Goal: Transaction & Acquisition: Book appointment/travel/reservation

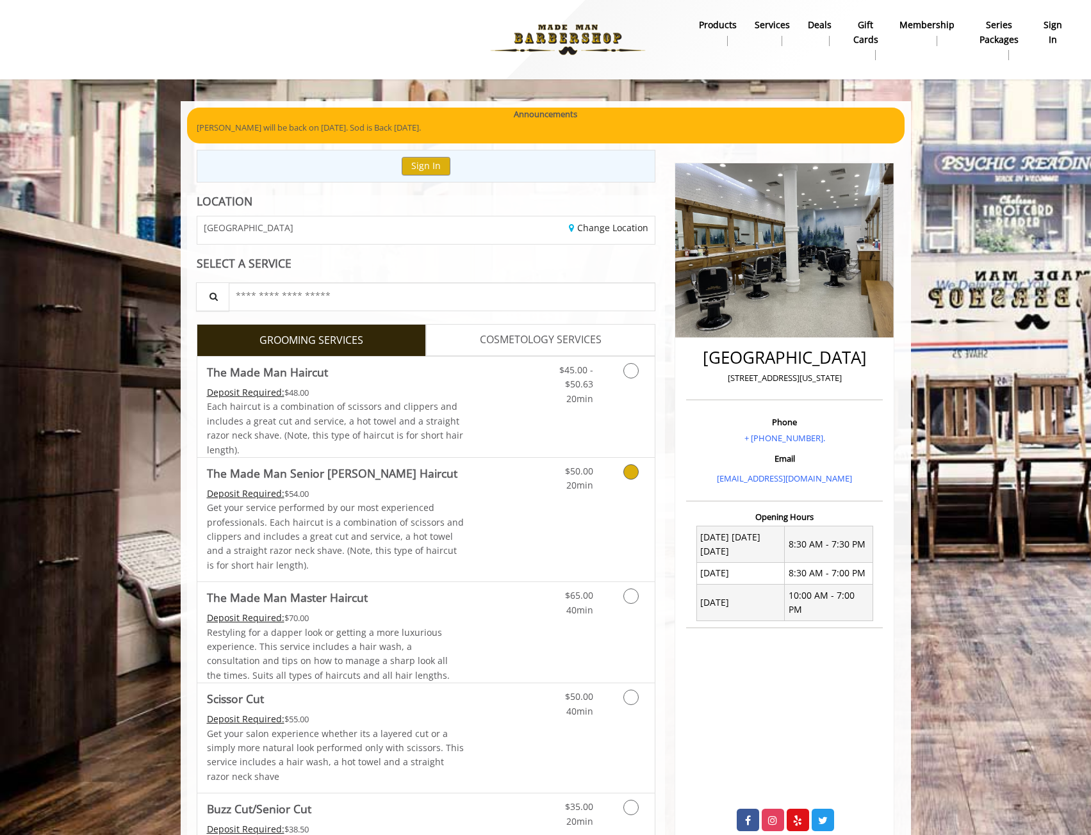
click at [607, 503] on div "$50.00 20min" at bounding box center [597, 520] width 115 height 124
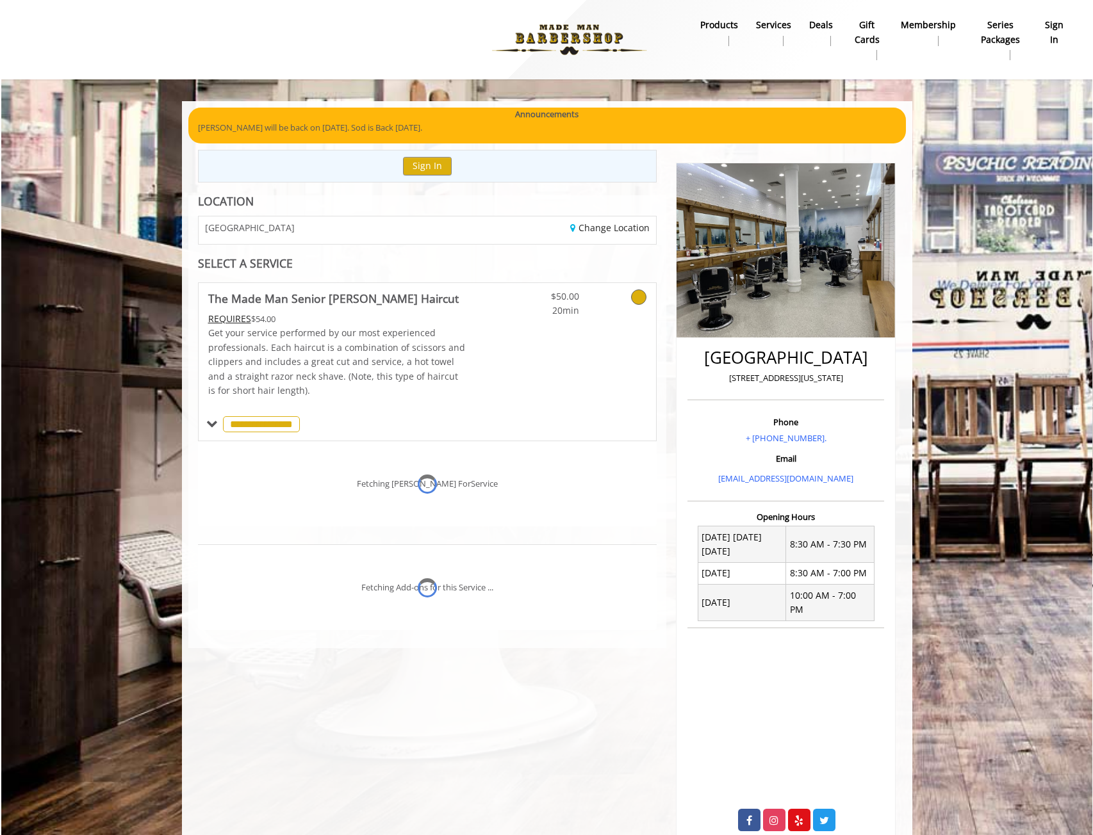
scroll to position [22, 0]
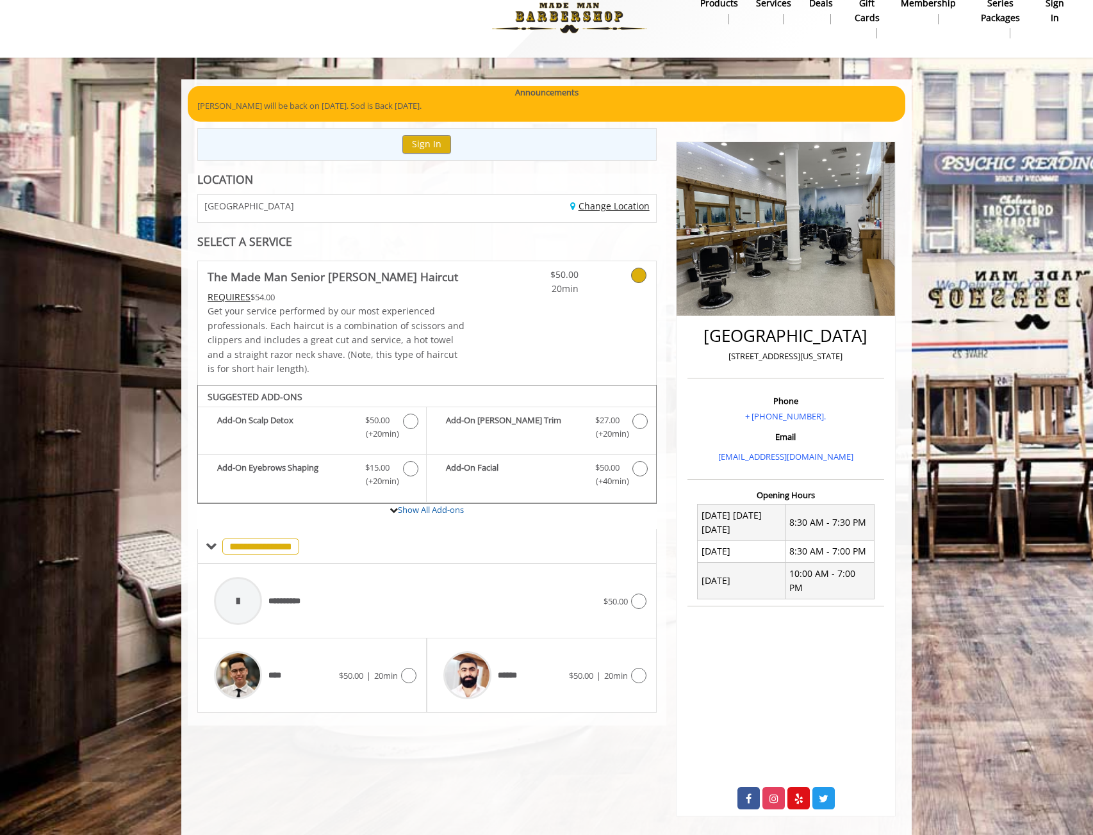
click at [621, 202] on link "Change Location" at bounding box center [609, 206] width 79 height 12
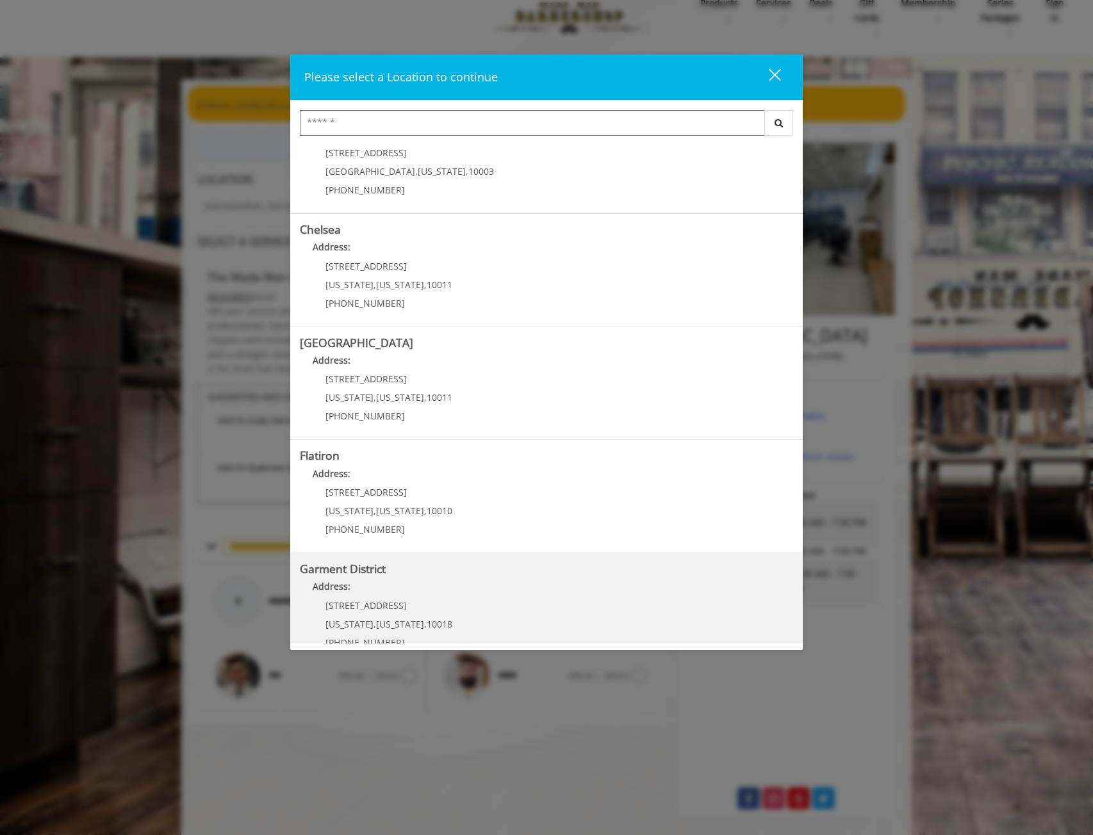
scroll to position [65, 0]
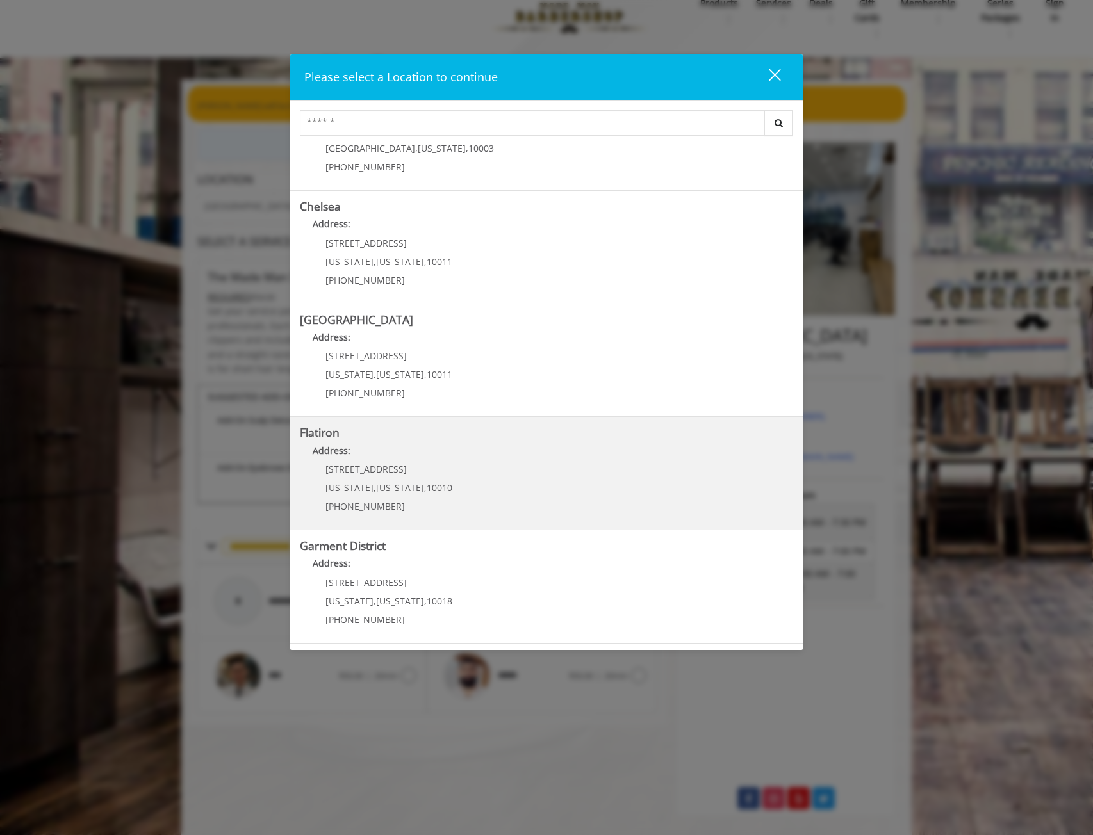
click at [530, 497] on "Flatiron Address: 10 E 23rd St New York , New York , 10010 (917) 475-1765" at bounding box center [546, 474] width 493 height 94
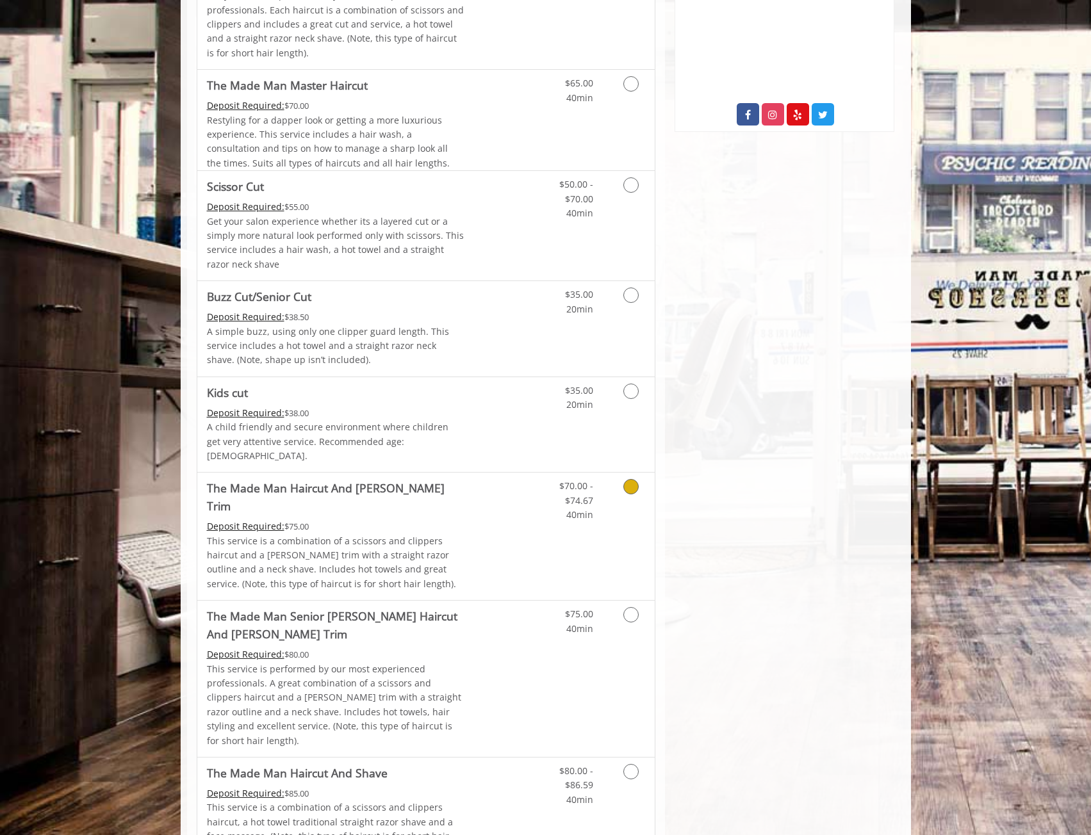
scroll to position [128, 0]
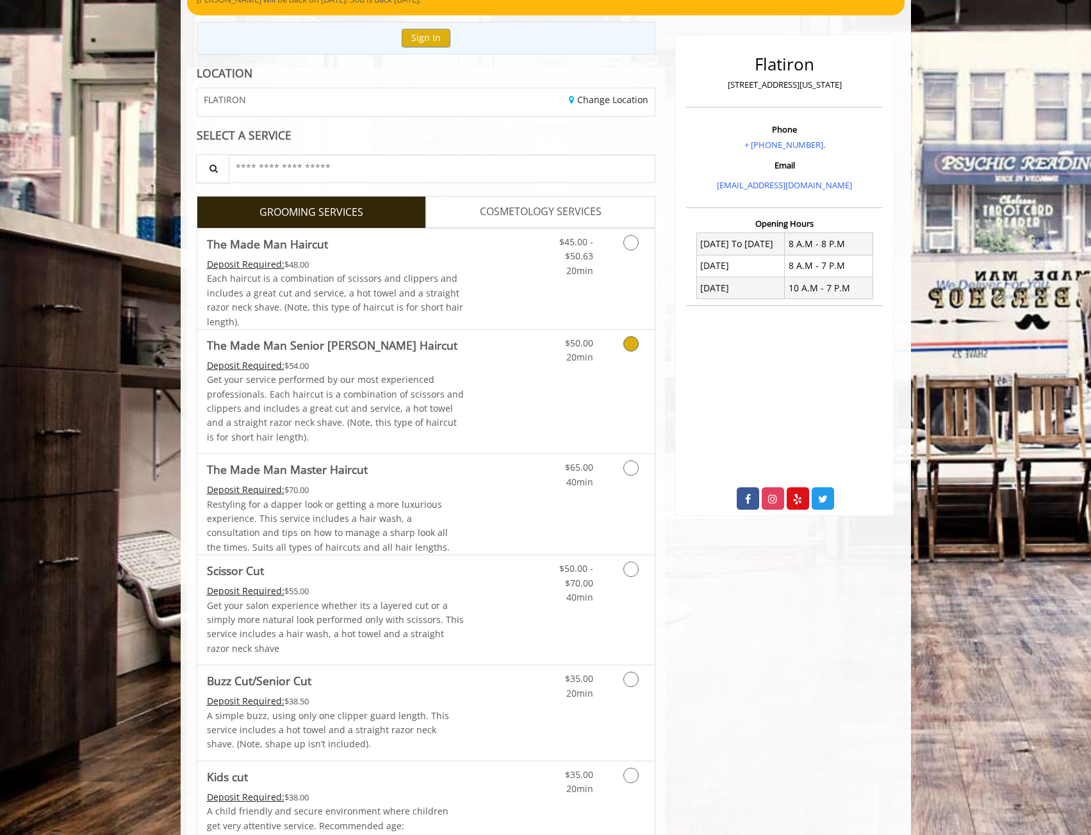
click at [516, 349] on link "Discounted Price" at bounding box center [502, 392] width 76 height 124
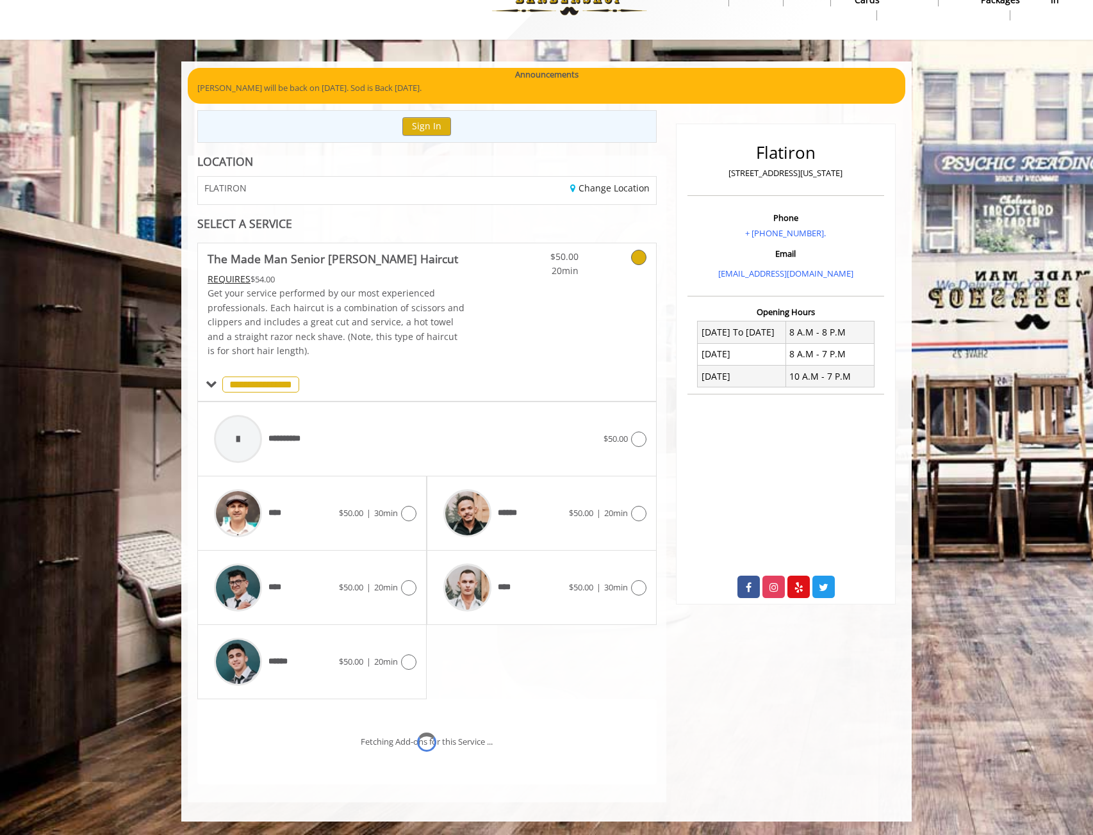
scroll to position [94, 0]
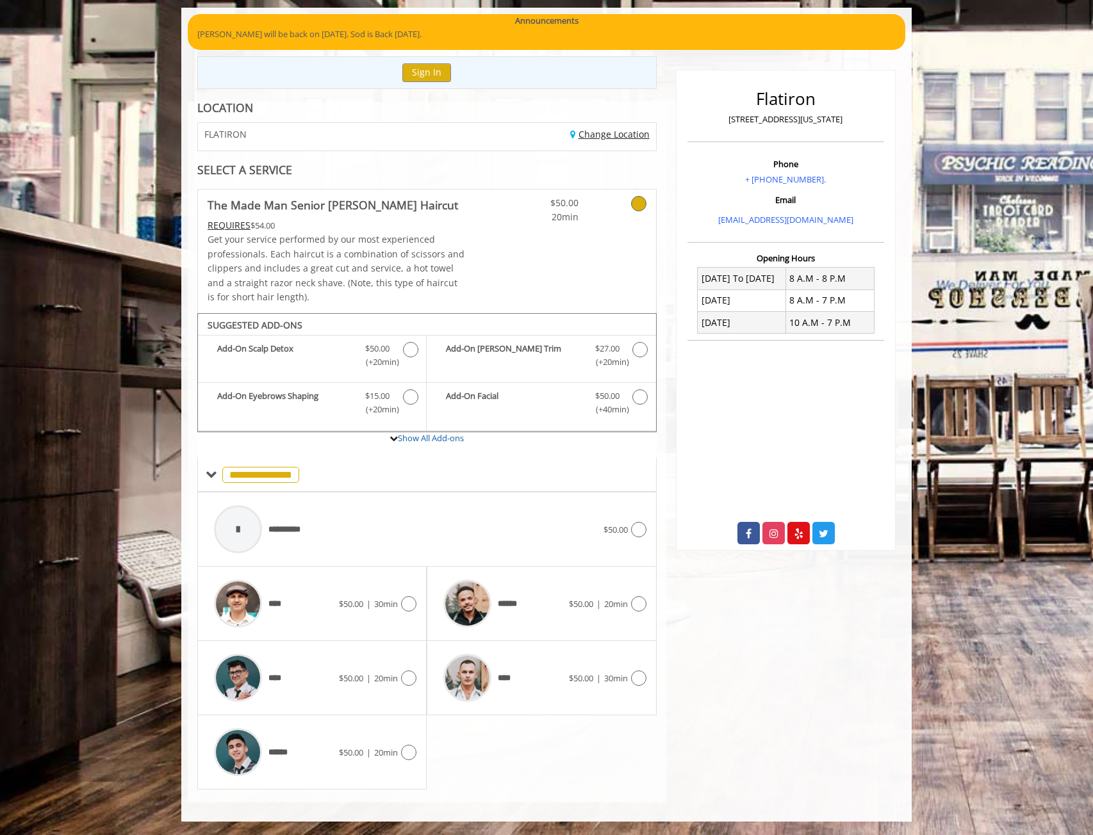
click at [606, 133] on link "Change Location" at bounding box center [609, 134] width 79 height 12
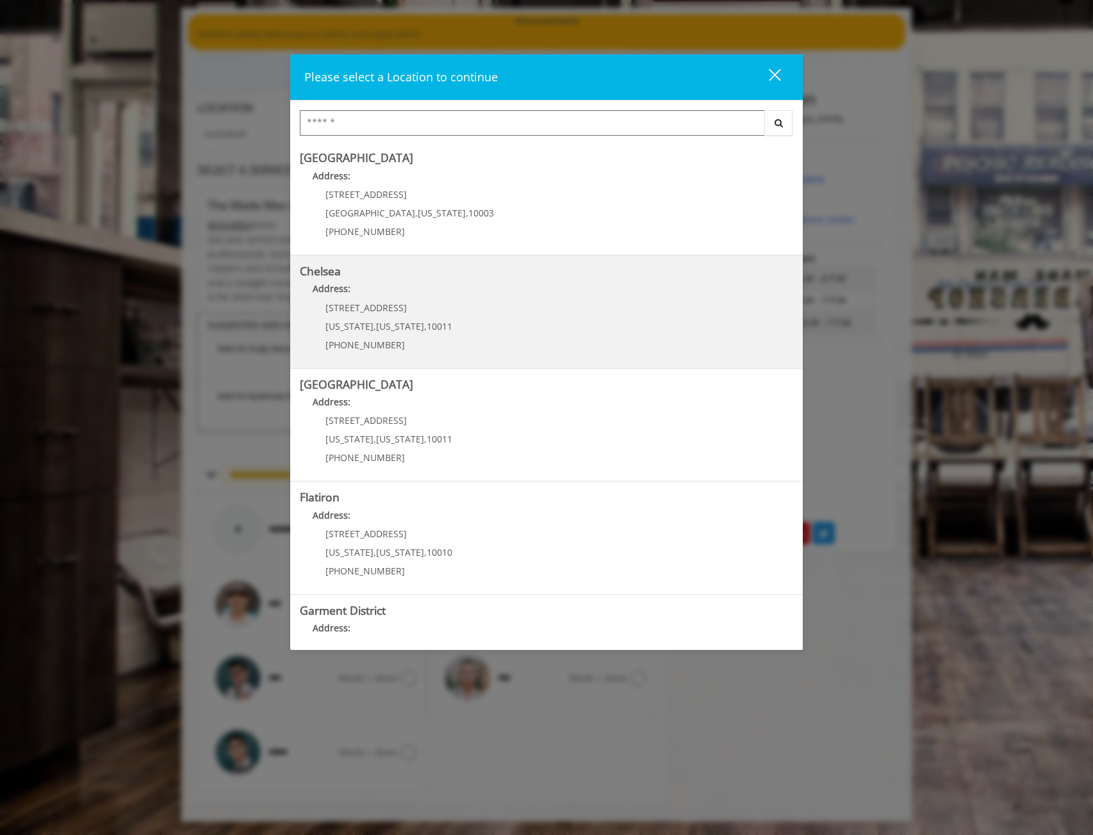
scroll to position [65, 0]
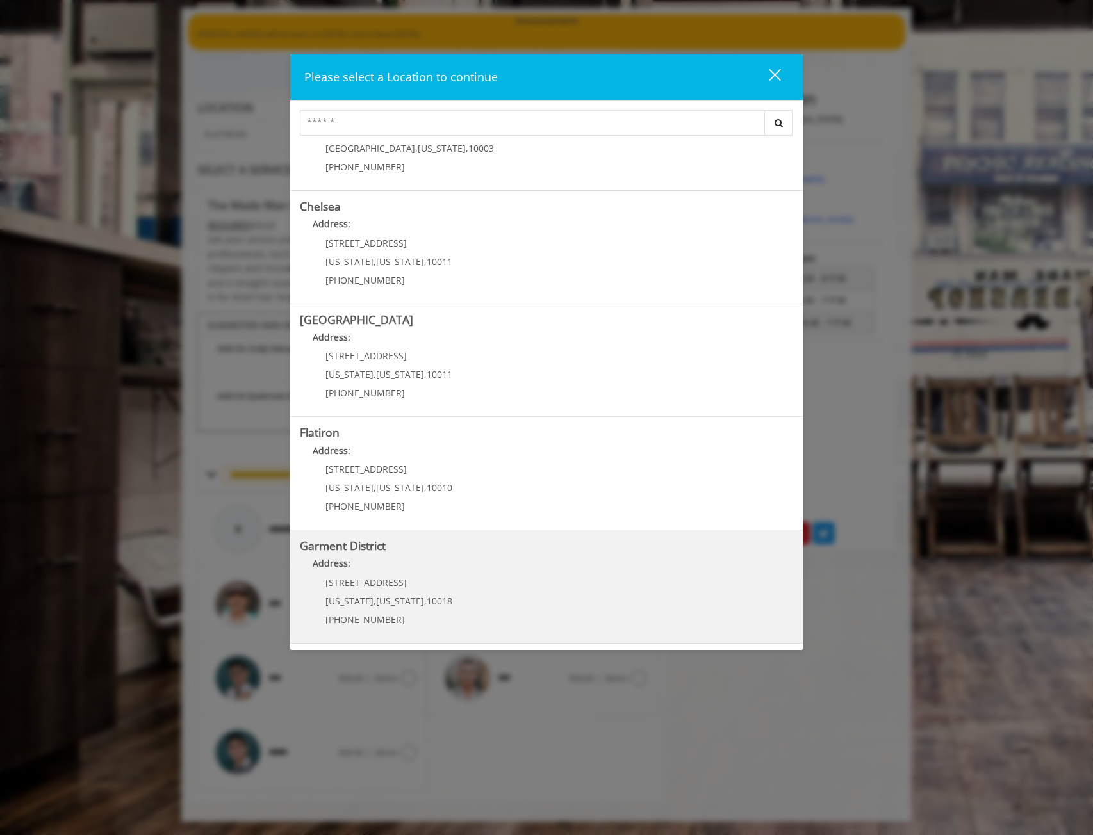
click at [464, 554] on District "Garment District Address: 1400 Broadway New York , New York , 10018 (212) 997-4…" at bounding box center [546, 587] width 493 height 94
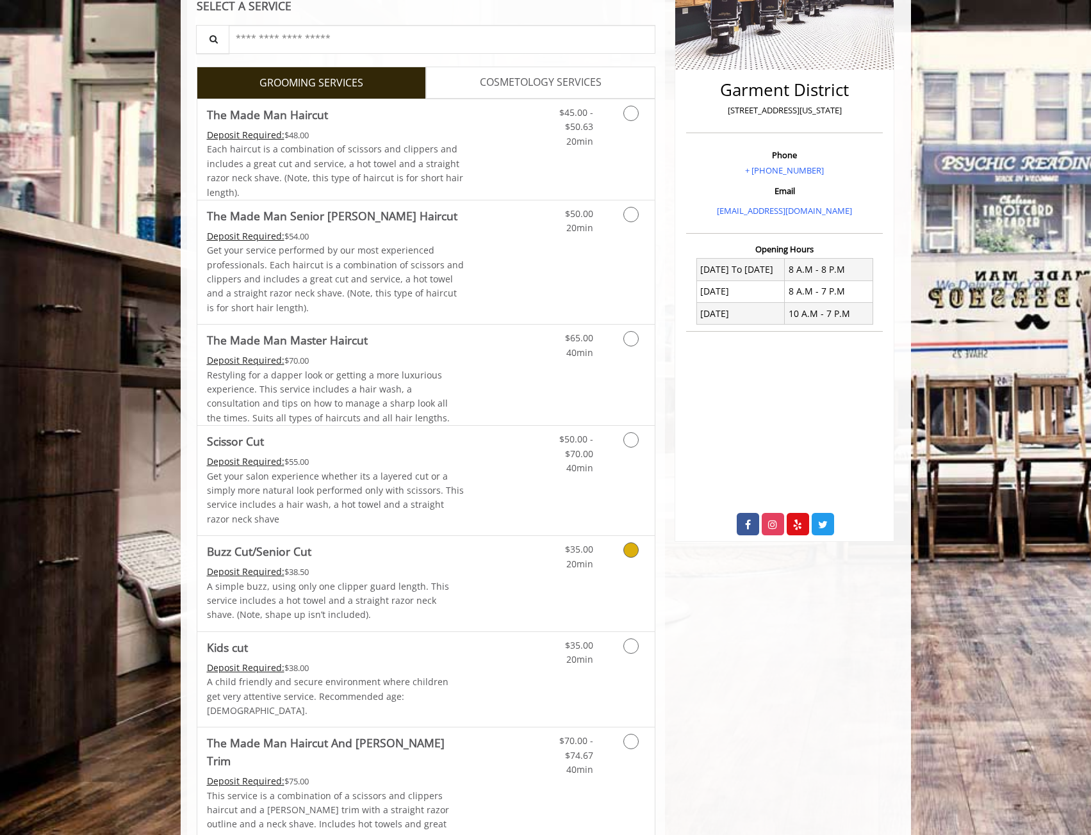
scroll to position [128, 0]
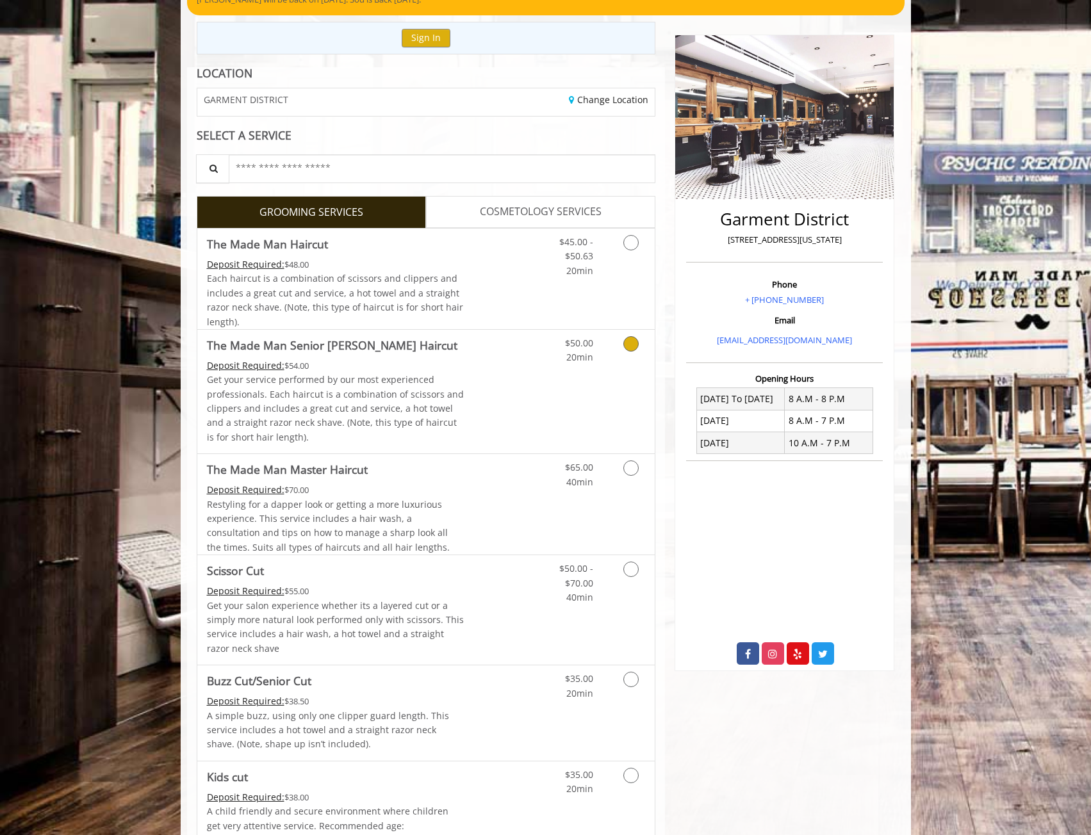
click at [539, 382] on link "Discounted Price" at bounding box center [502, 392] width 76 height 124
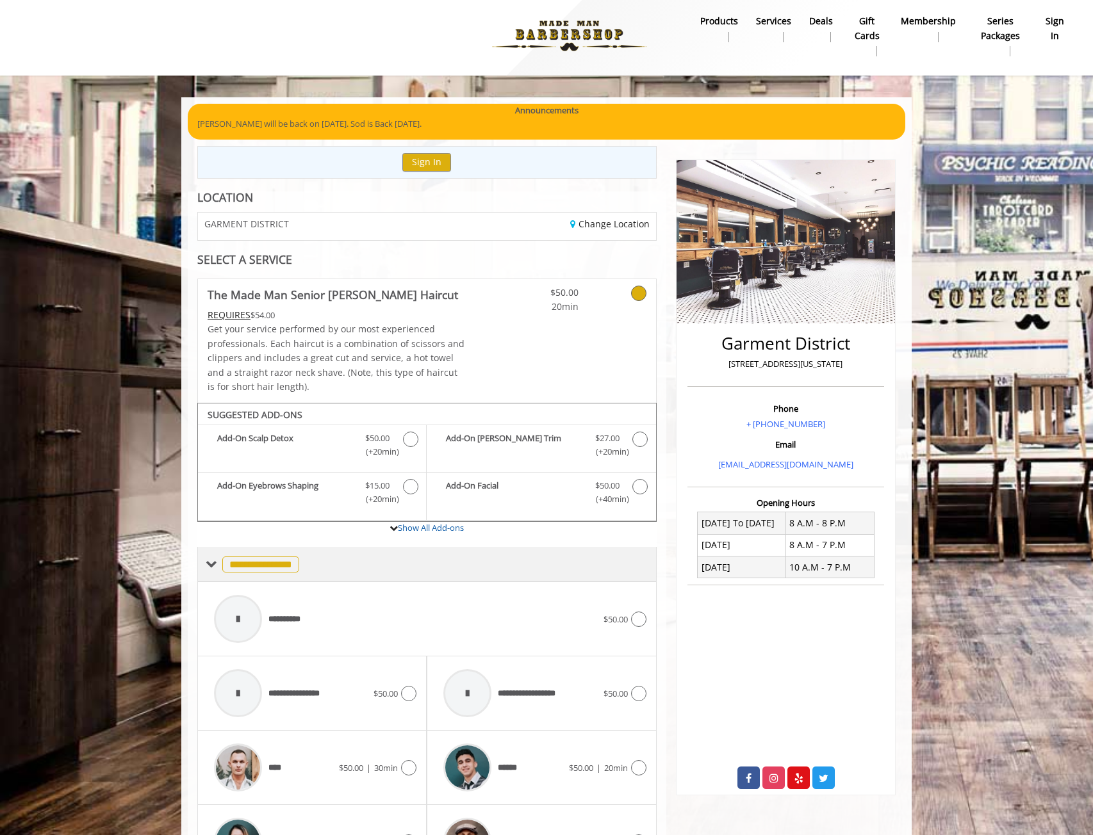
scroll to position [0, 0]
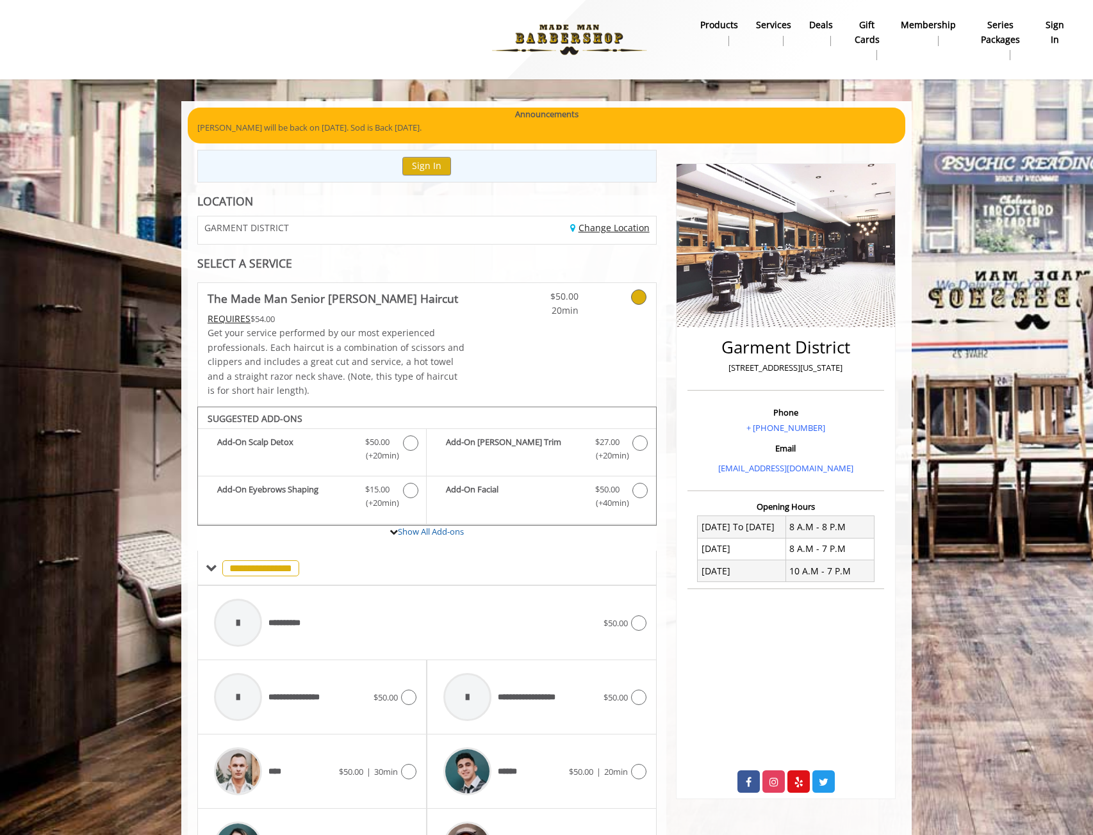
click at [630, 223] on link "Change Location" at bounding box center [609, 228] width 79 height 12
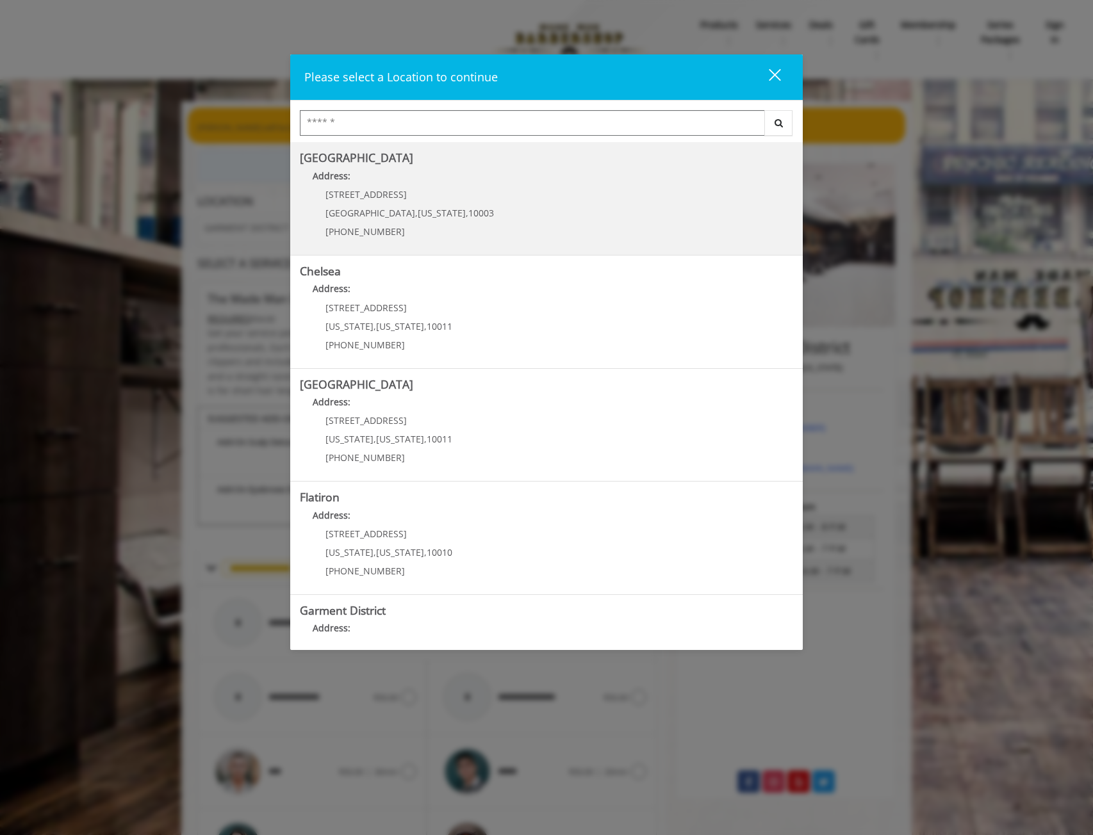
scroll to position [64, 0]
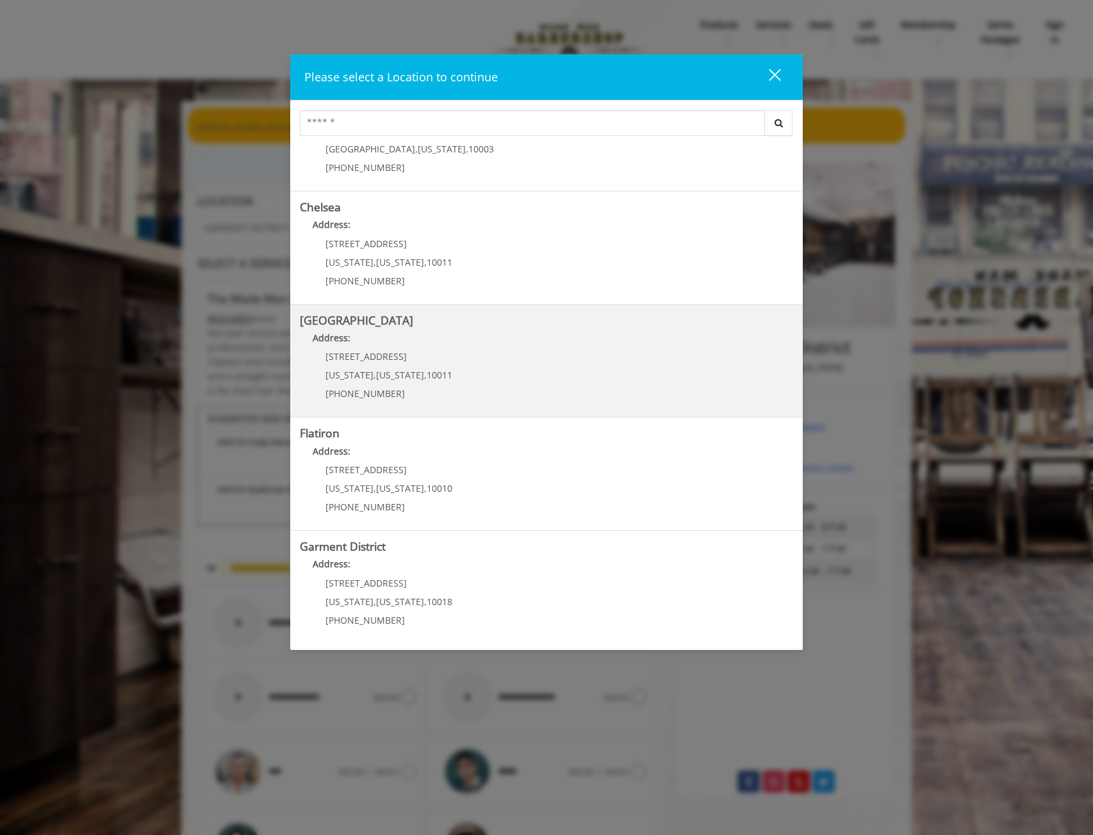
click at [493, 359] on Street "Chelsea 15th Street Address: 267 W 15th St New York , New York , 10011 (646) 85…" at bounding box center [546, 361] width 493 height 94
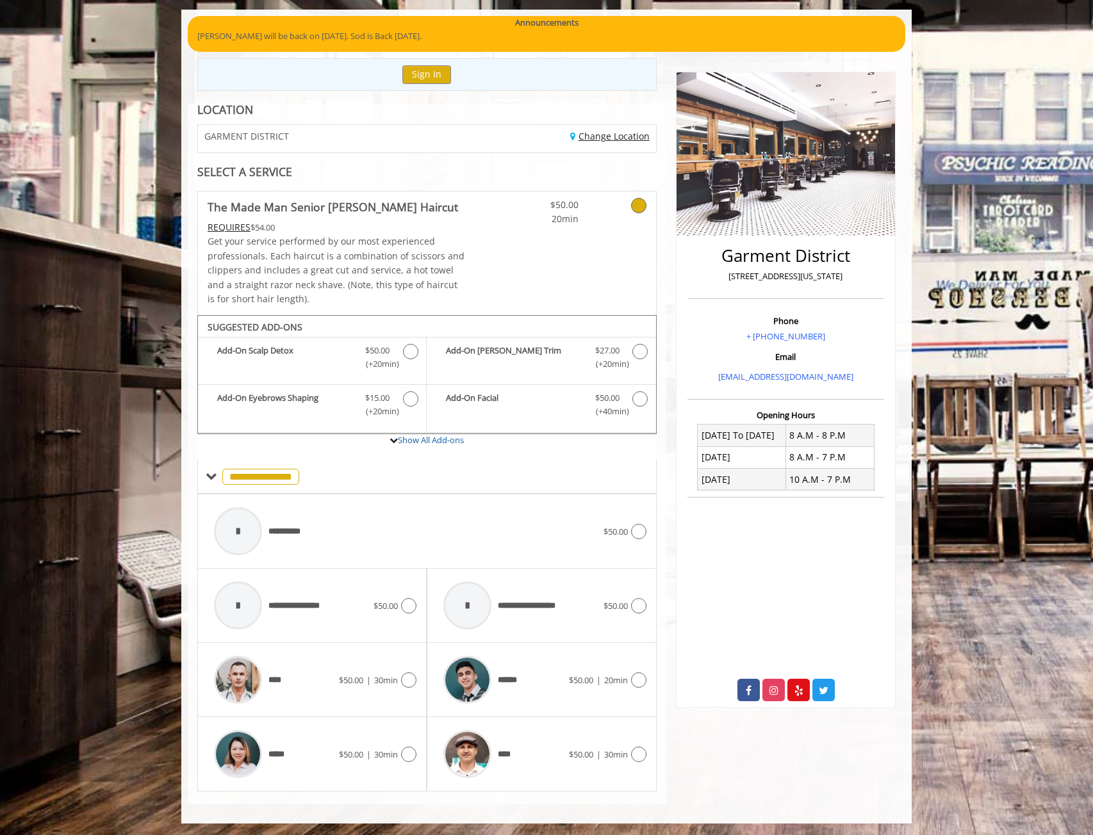
scroll to position [94, 0]
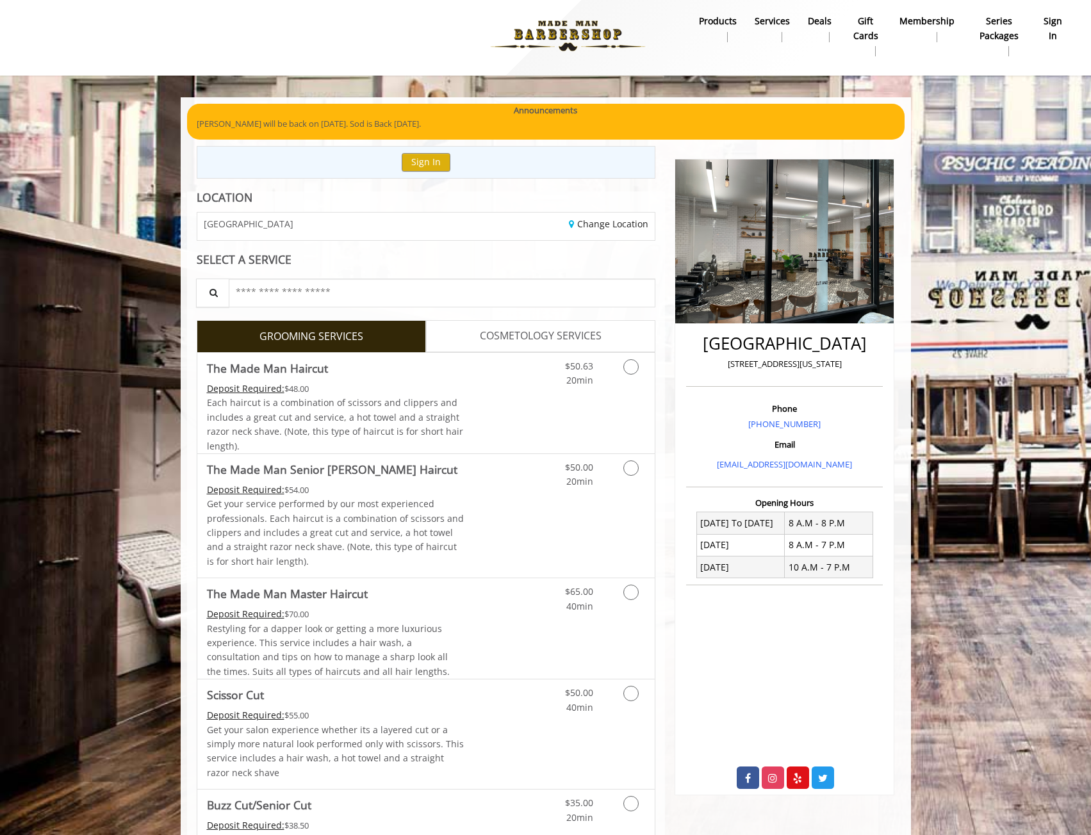
scroll to position [384, 0]
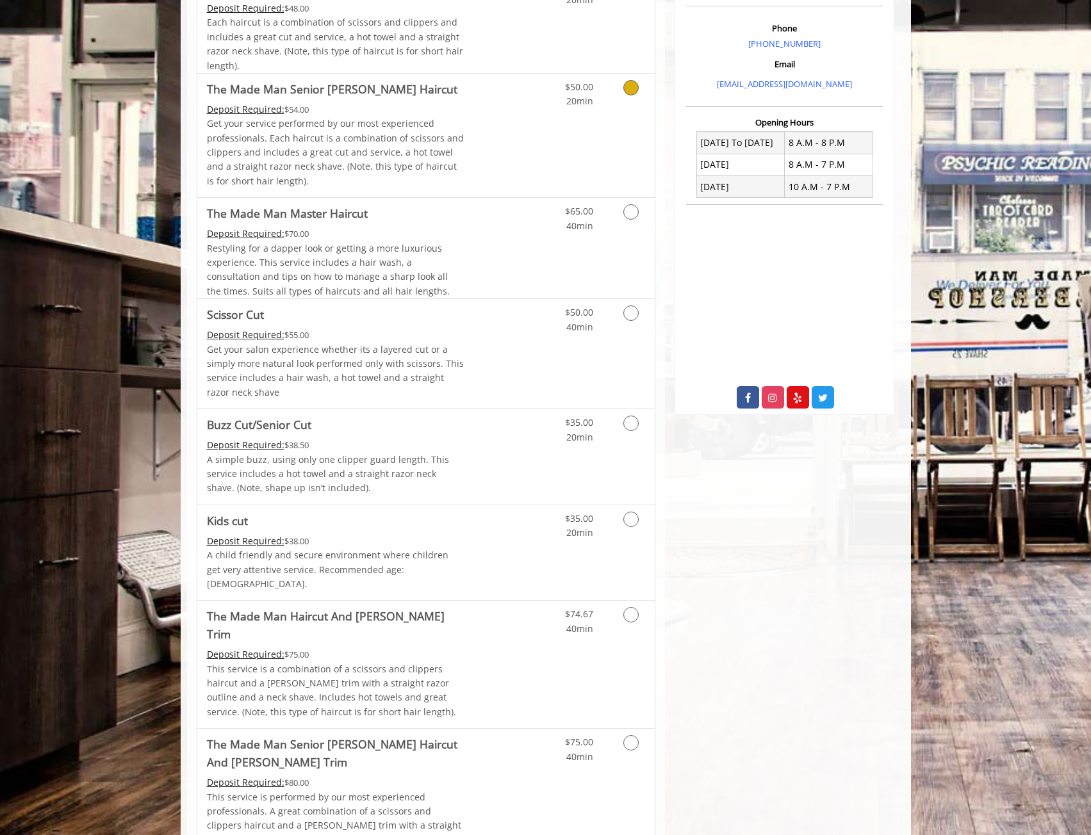
click at [333, 138] on p "Get your service performed by our most experienced professionals. Each haircut …" at bounding box center [335, 153] width 257 height 72
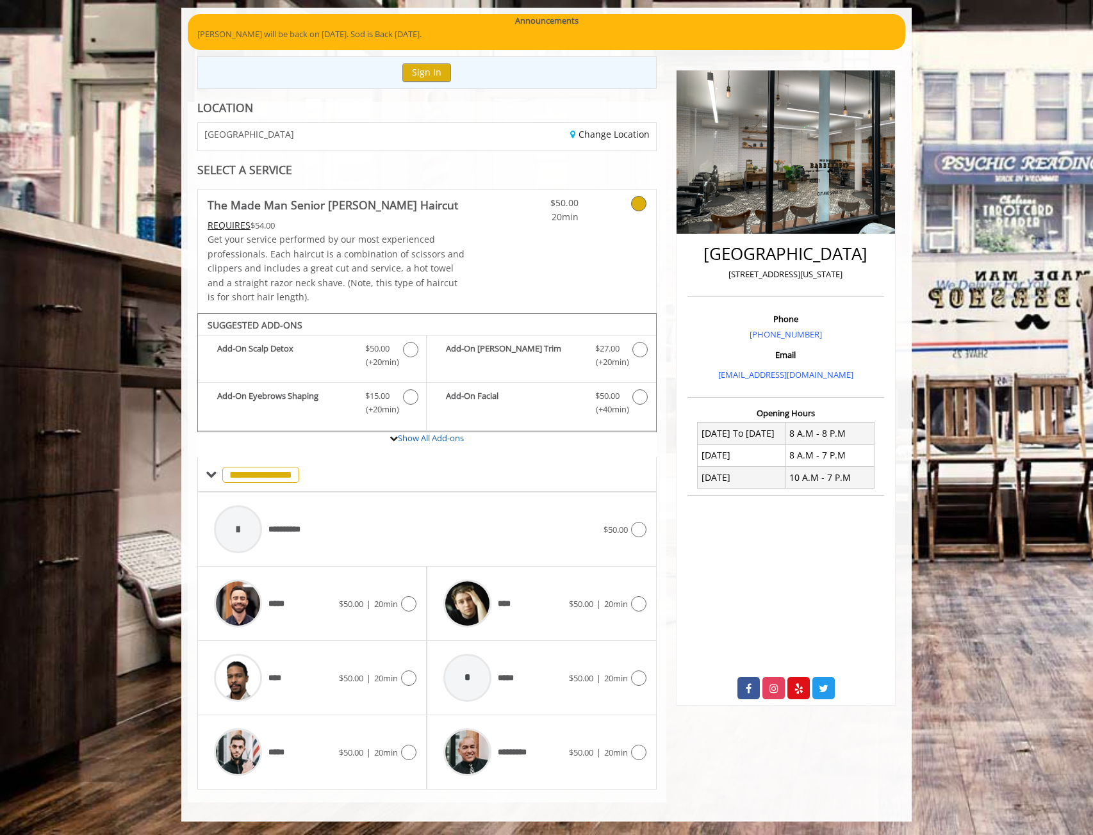
scroll to position [0, 0]
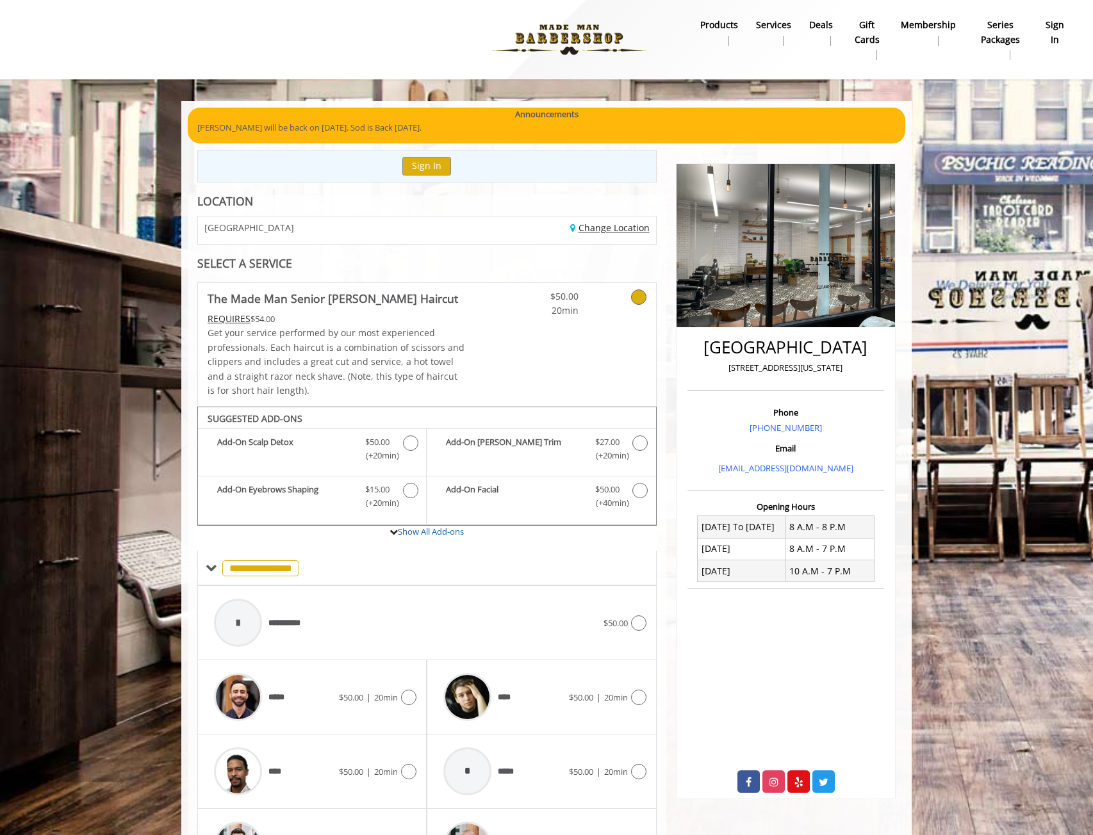
click at [612, 228] on link "Change Location" at bounding box center [609, 228] width 79 height 12
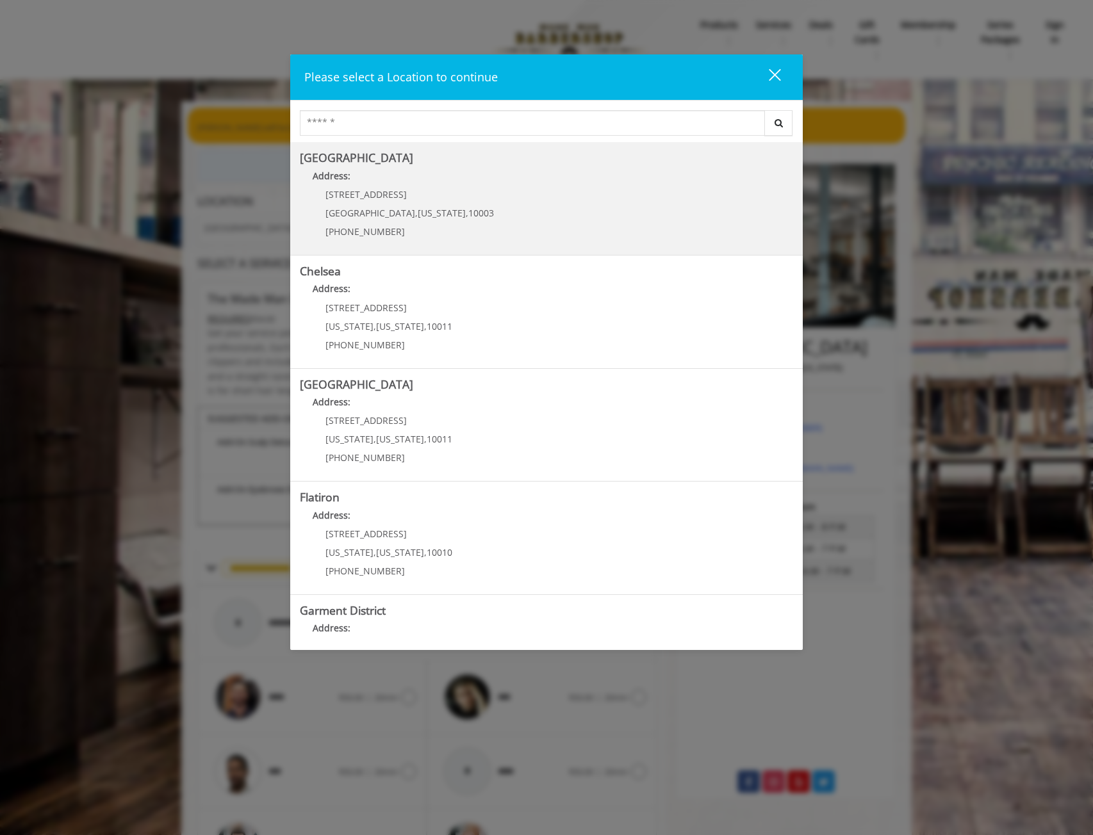
click at [492, 199] on Village "[GEOGRAPHIC_DATA] Address: [STREET_ADDRESS][US_STATE] (212) 598-1840" at bounding box center [546, 199] width 493 height 94
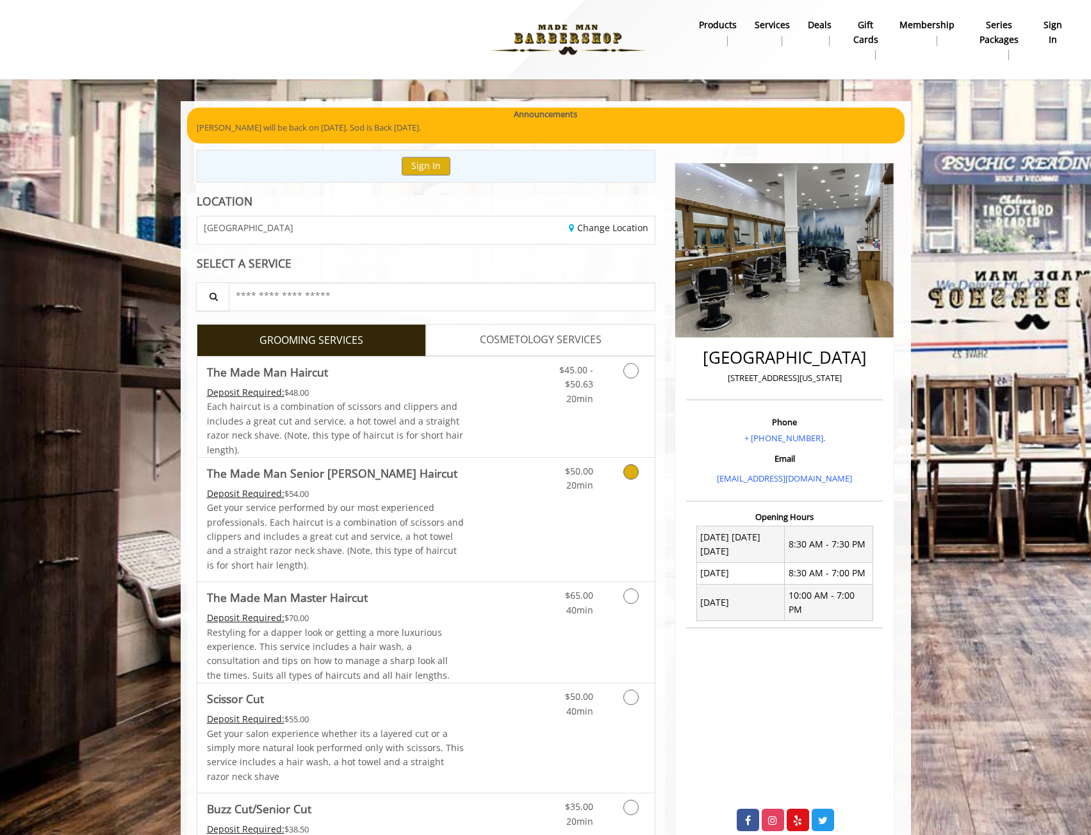
click at [575, 492] on link "$50.00 20min" at bounding box center [566, 475] width 53 height 35
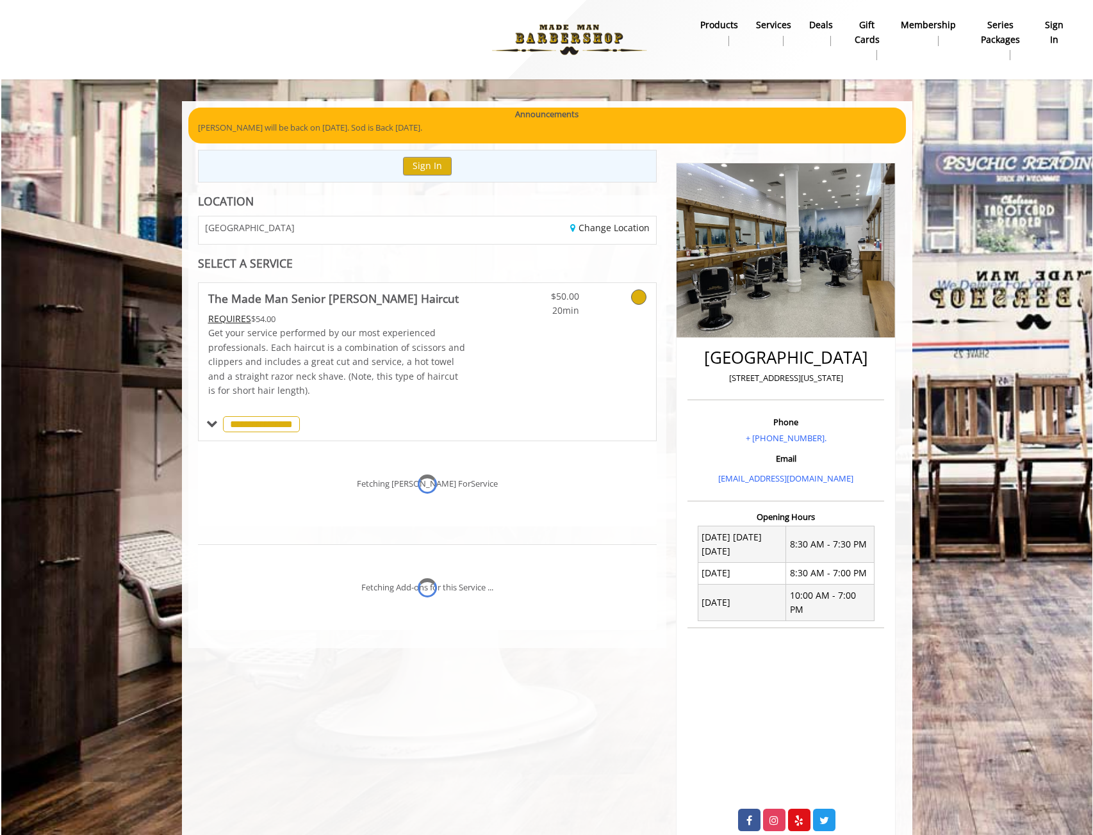
scroll to position [22, 0]
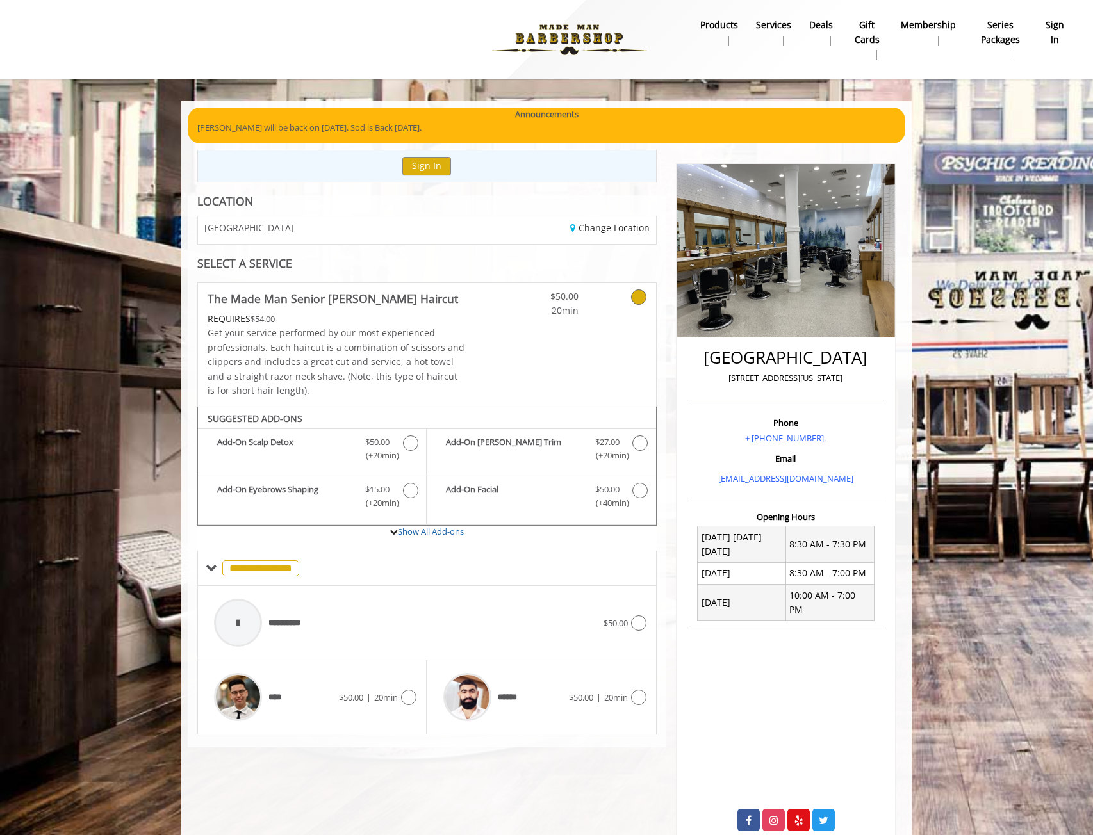
click at [608, 226] on link "Change Location" at bounding box center [609, 228] width 79 height 12
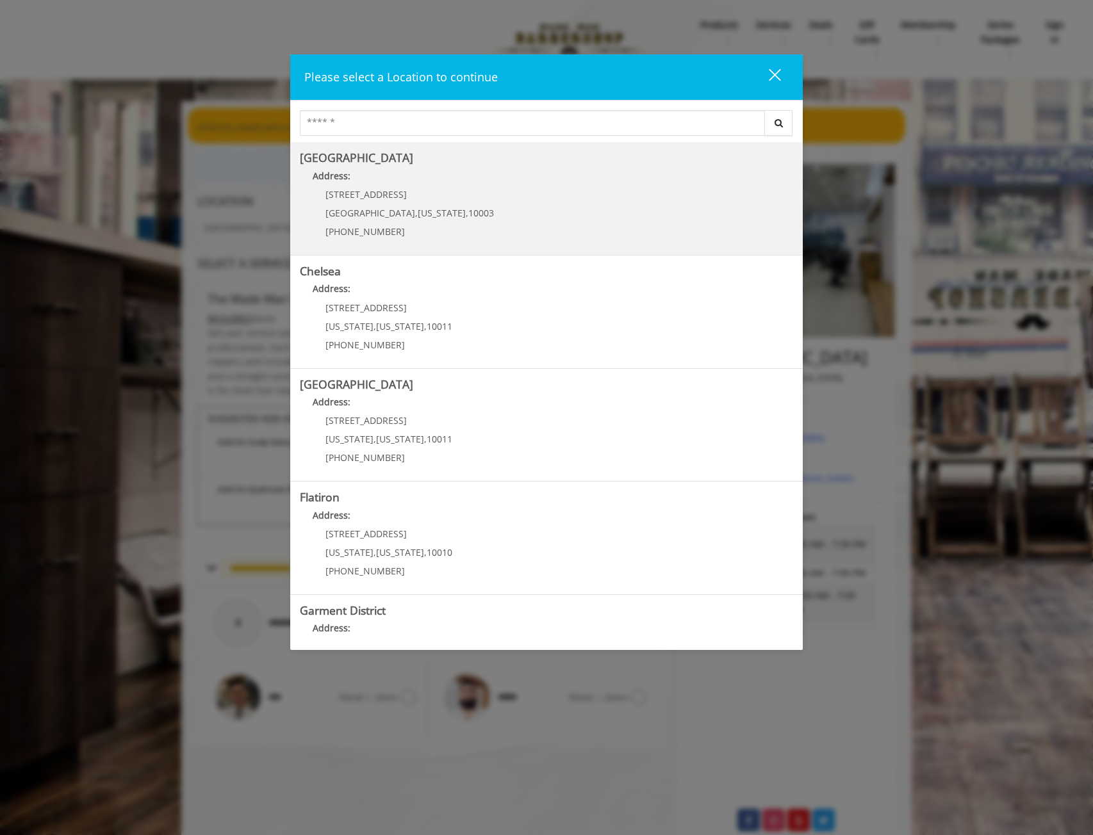
click at [450, 183] on Village "Address:" at bounding box center [546, 179] width 493 height 20
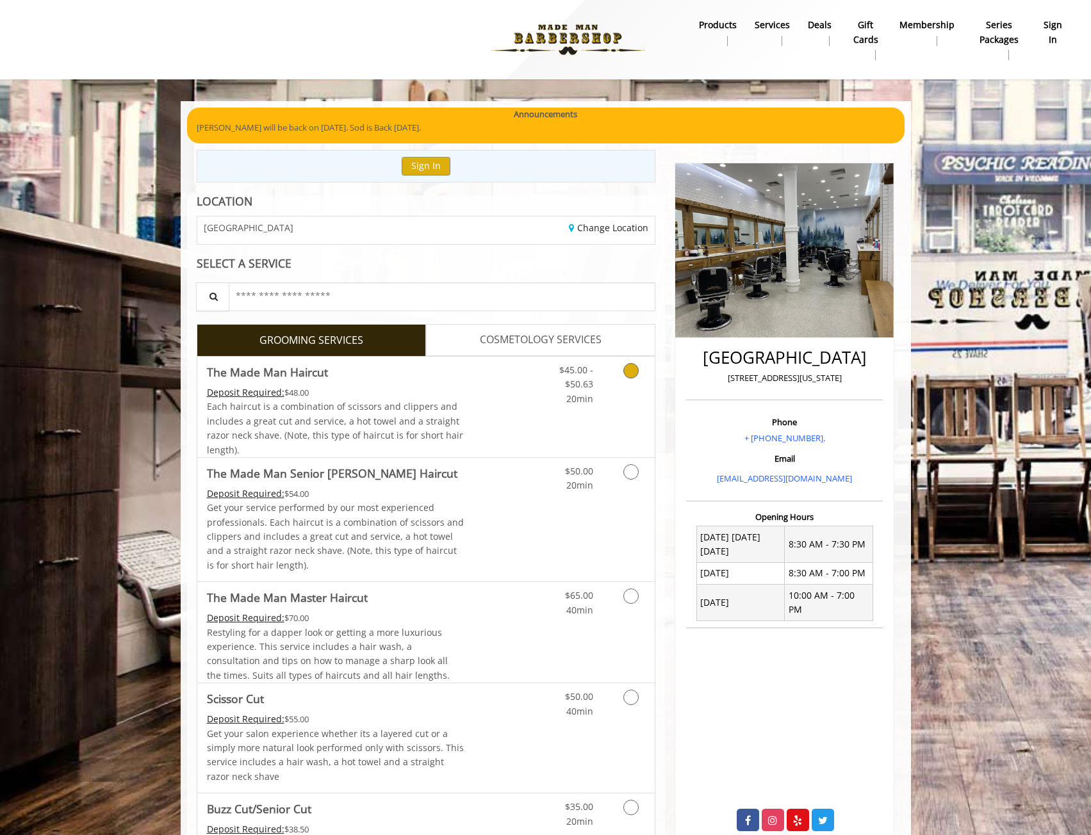
click at [387, 433] on span "Each haircut is a combination of scissors and clippers and includes a great cut…" at bounding box center [335, 427] width 256 height 55
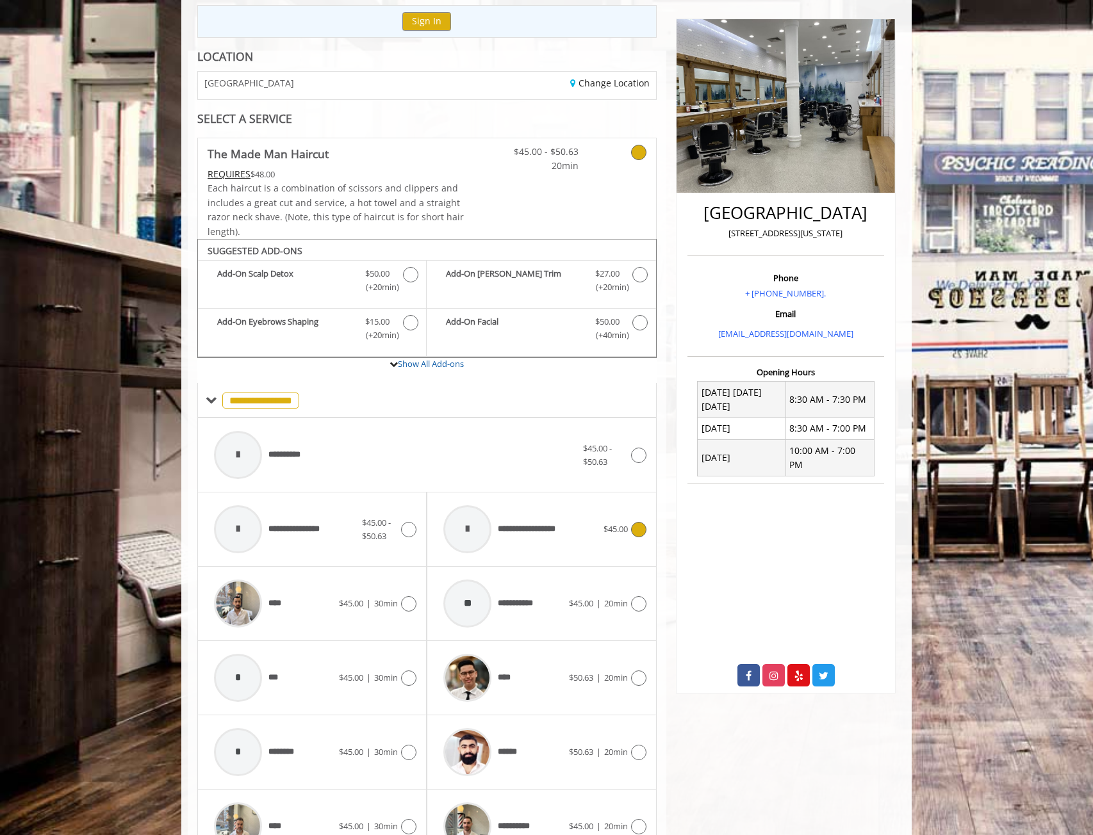
scroll to position [101, 0]
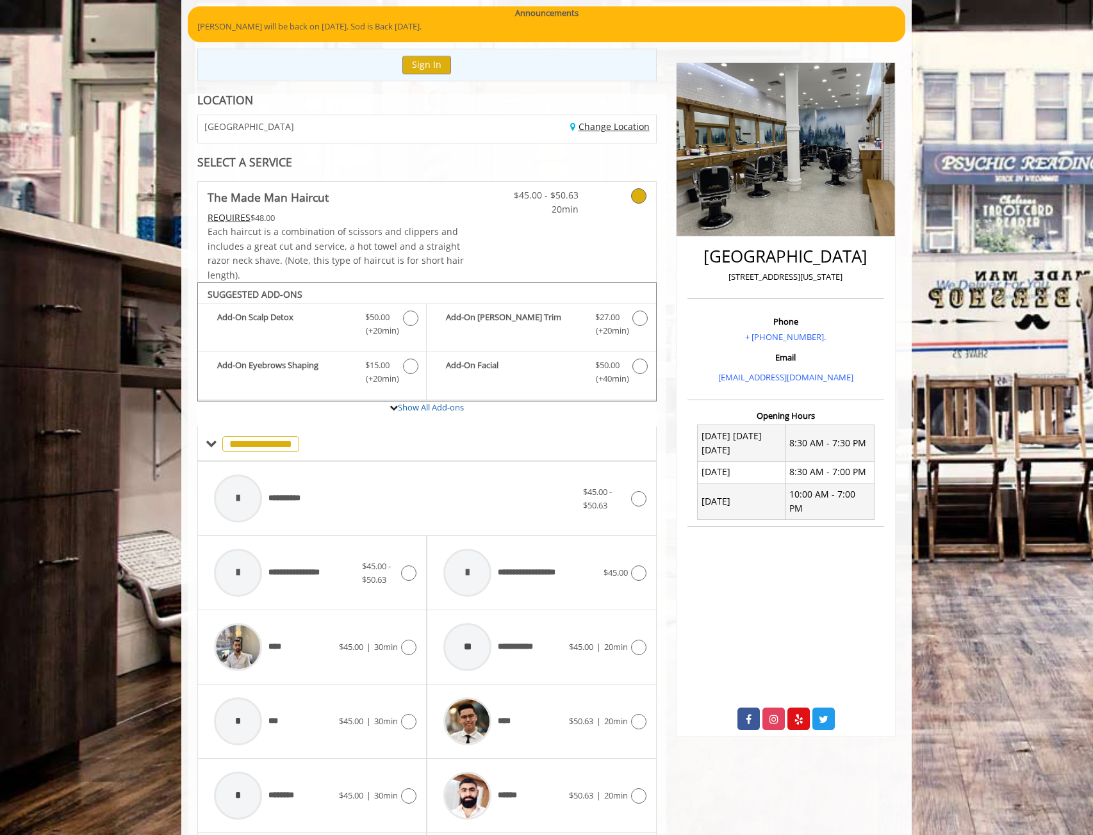
click at [614, 123] on link "Change Location" at bounding box center [609, 126] width 79 height 12
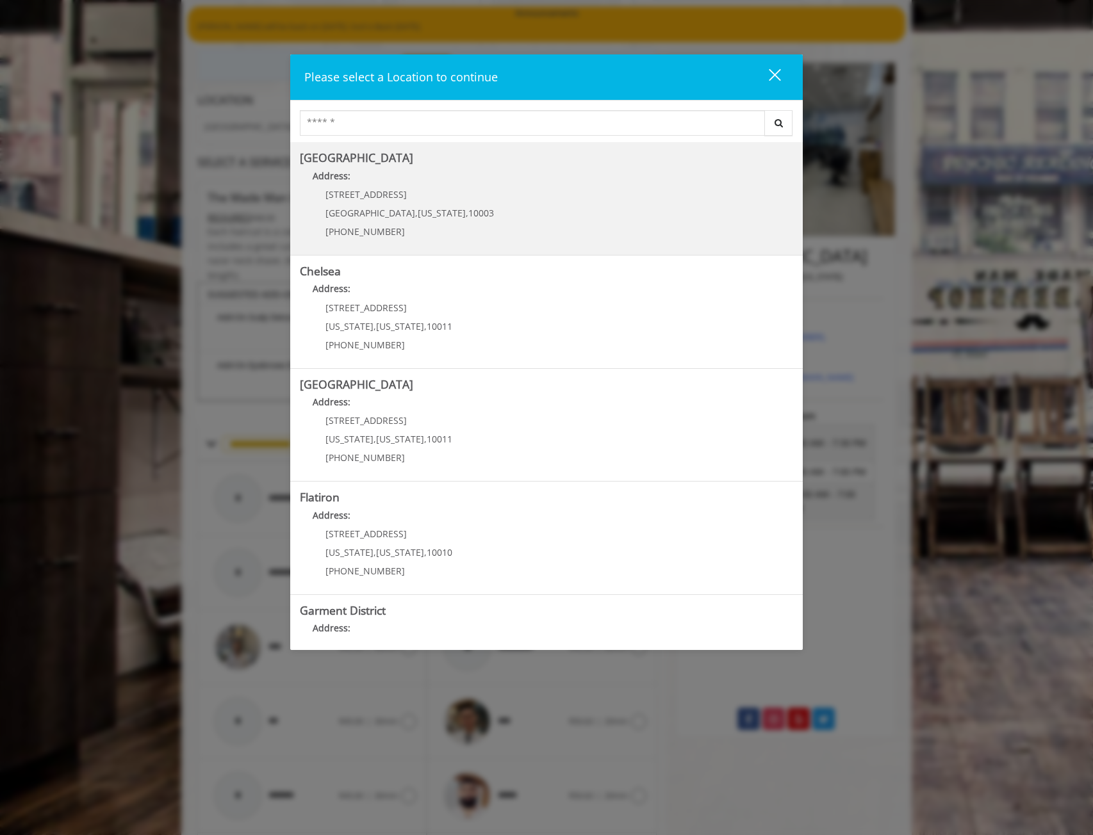
click at [509, 188] on Village "Address:" at bounding box center [546, 179] width 493 height 20
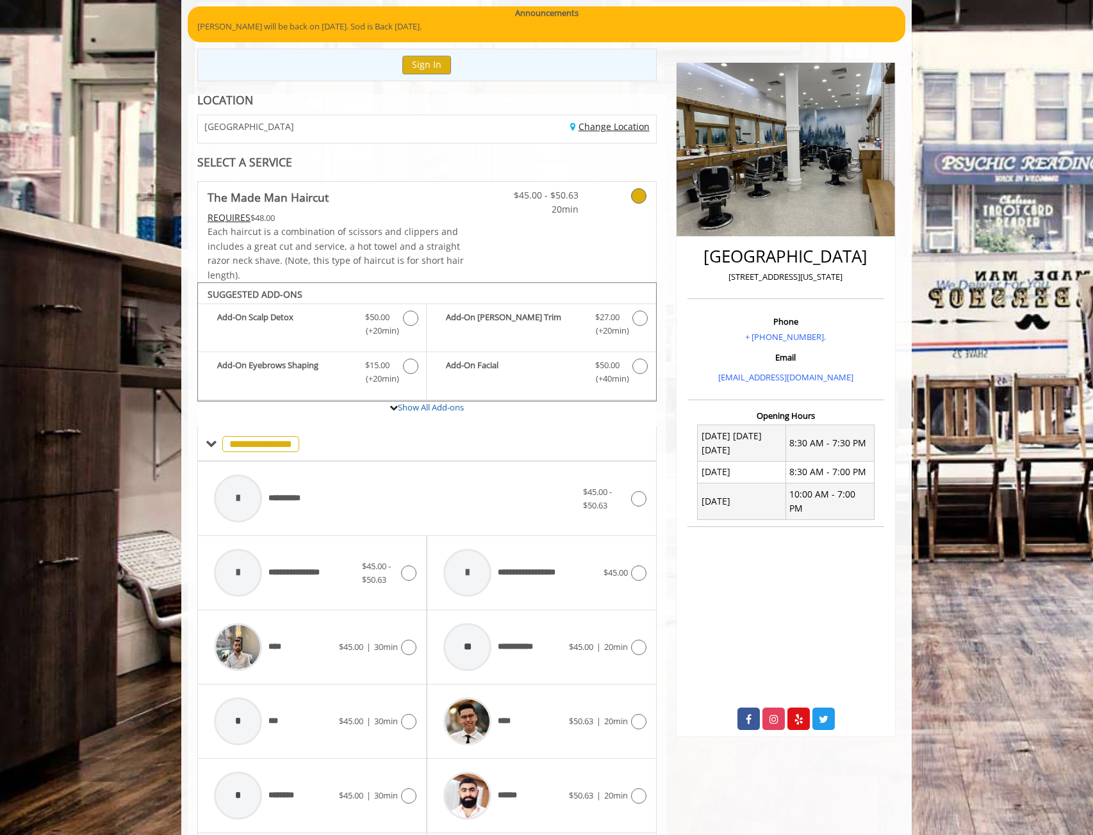
scroll to position [165, 0]
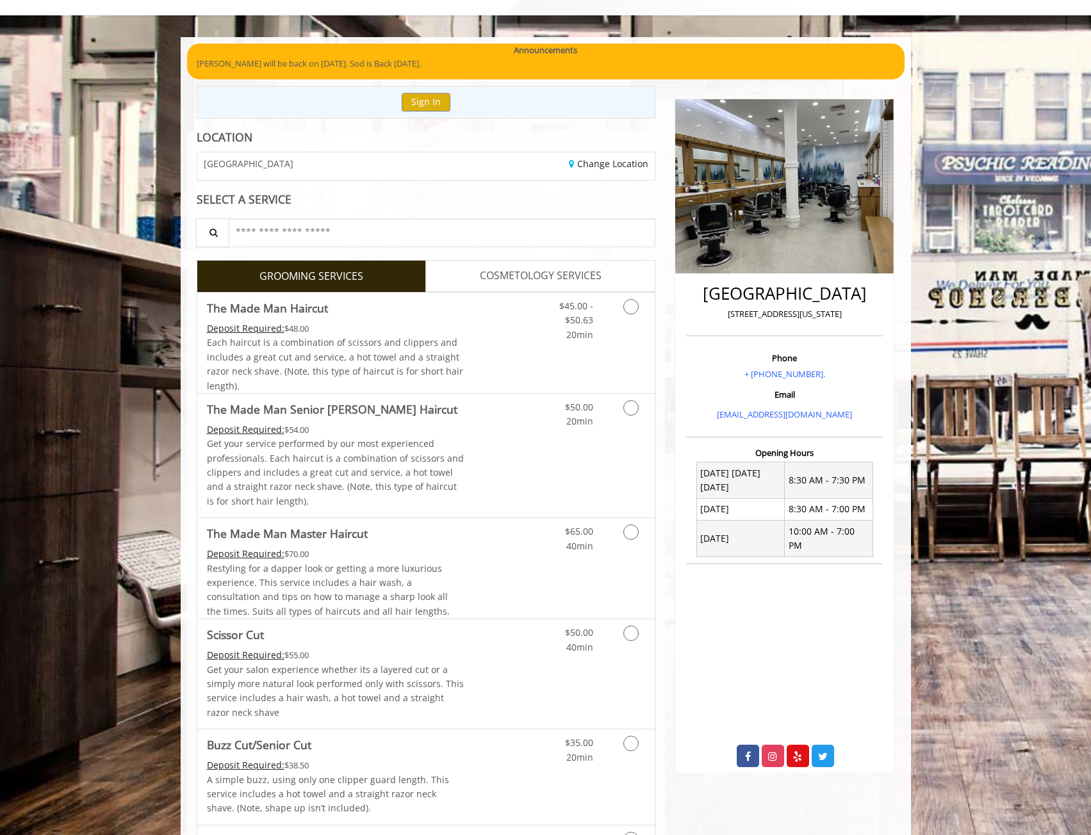
scroll to position [256, 0]
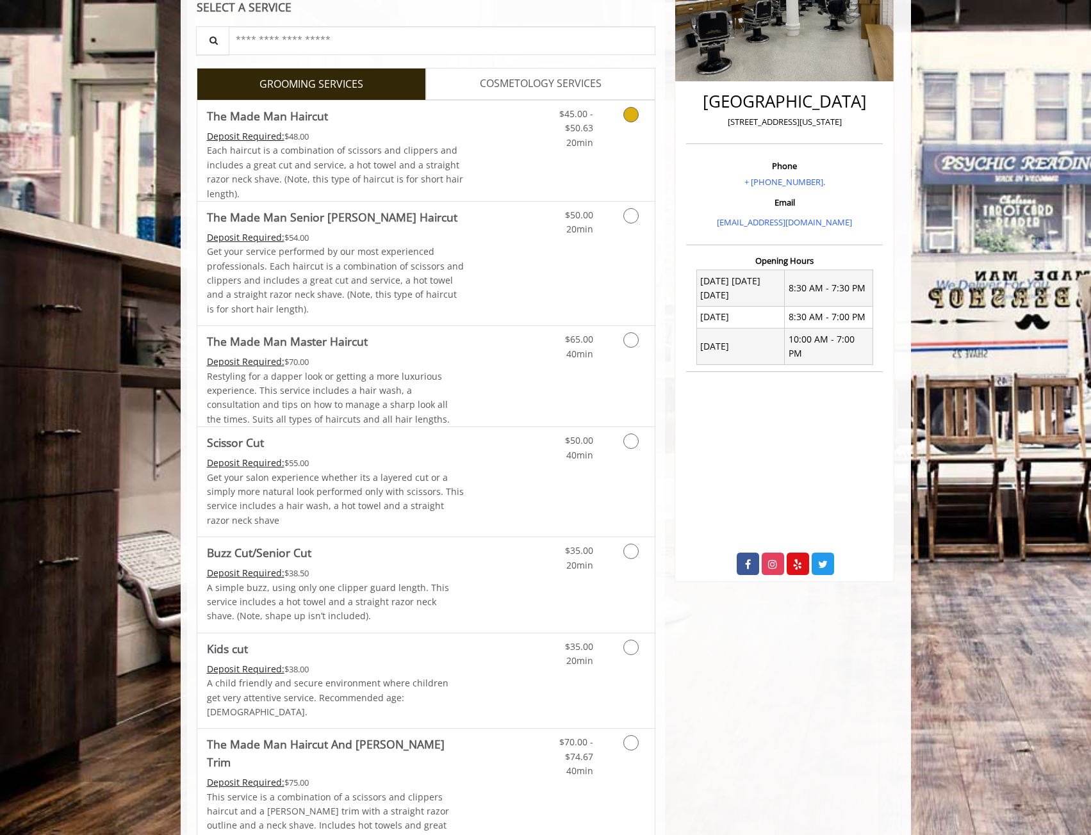
click at [452, 156] on div "Each haircut is a combination of scissors and clippers and includes a great cut…" at bounding box center [335, 172] width 257 height 58
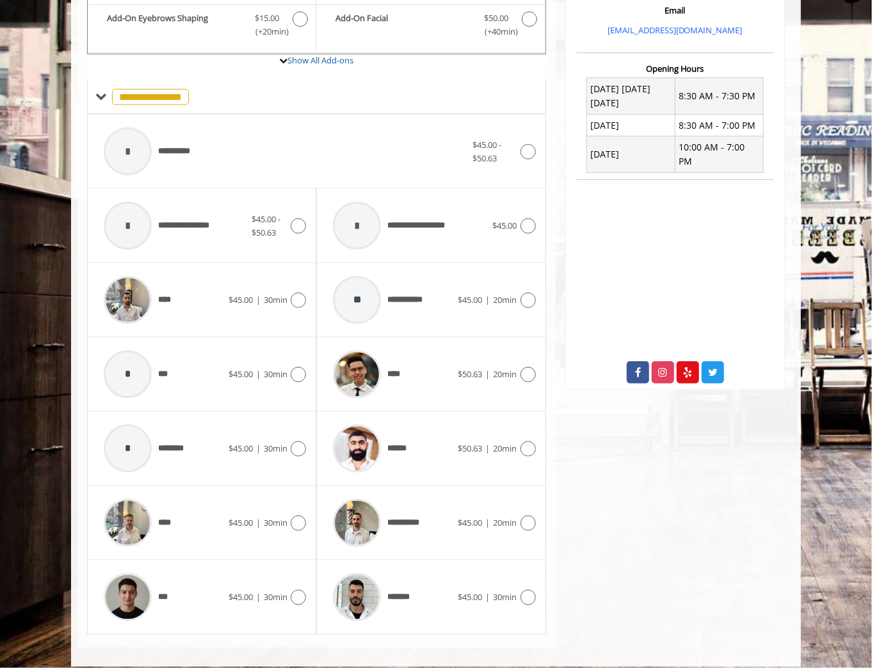
scroll to position [453, 0]
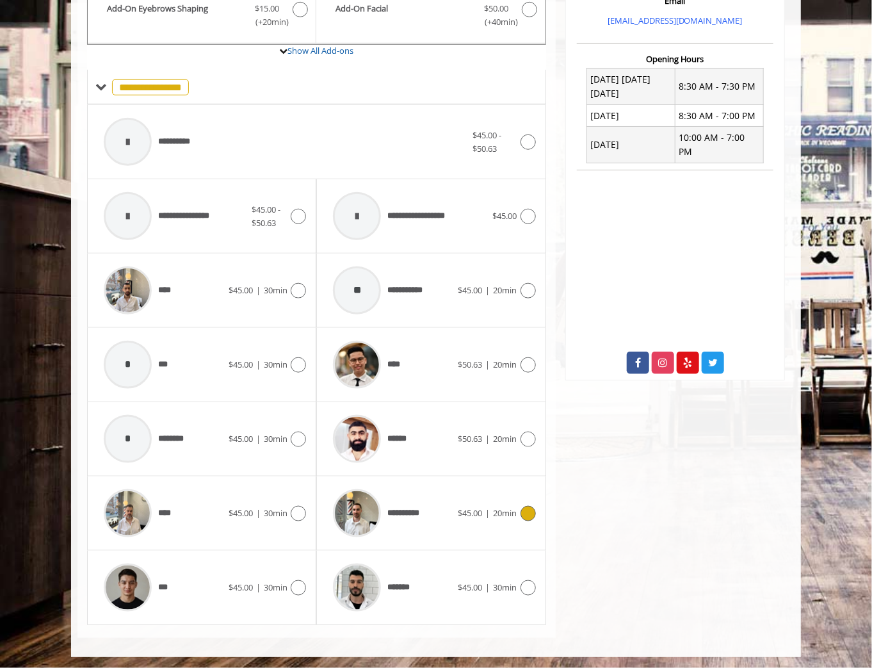
click at [491, 512] on span "$45.00 | 20min" at bounding box center [488, 513] width 59 height 13
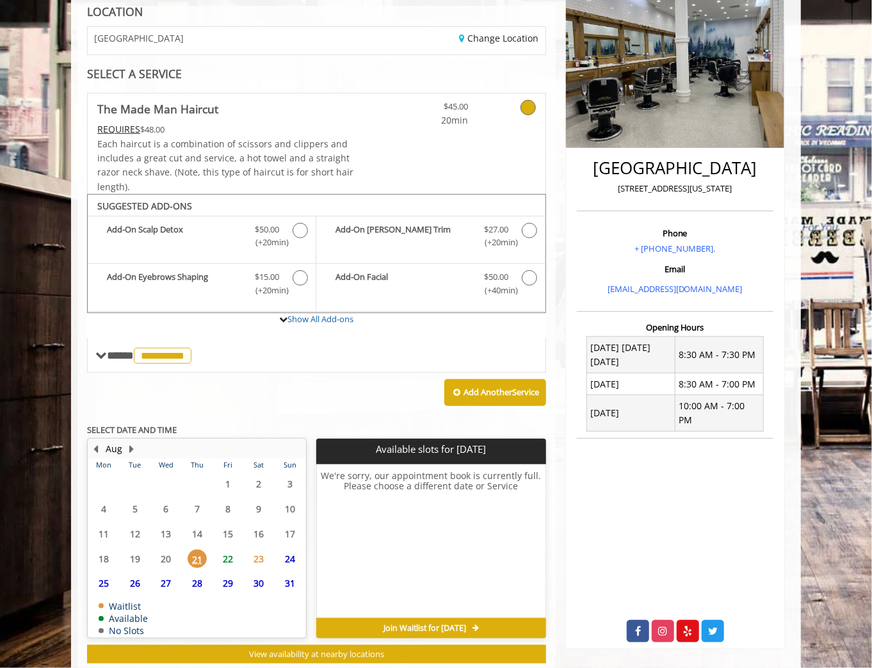
scroll to position [217, 0]
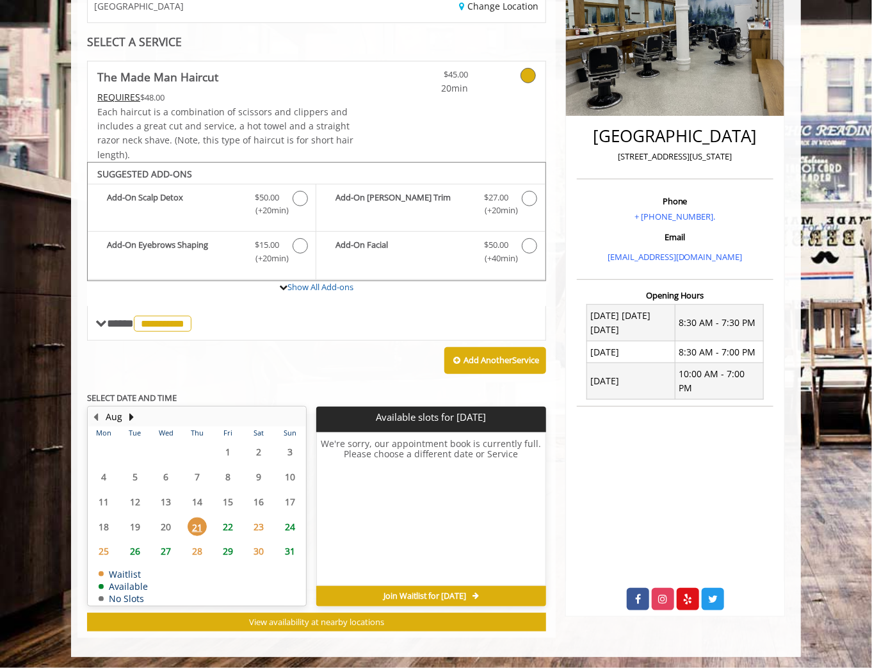
click at [225, 523] on span "22" at bounding box center [227, 526] width 19 height 19
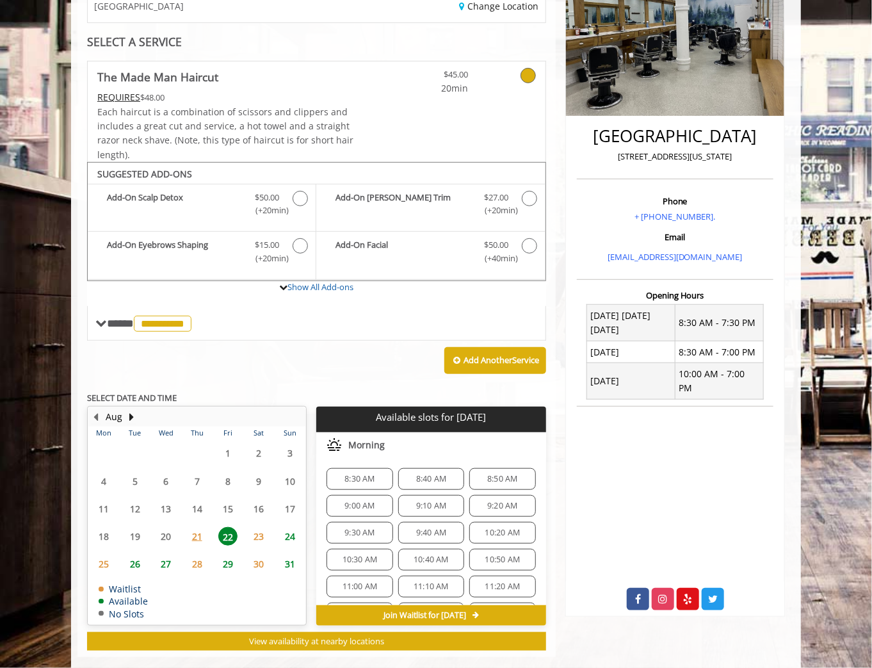
scroll to position [236, 0]
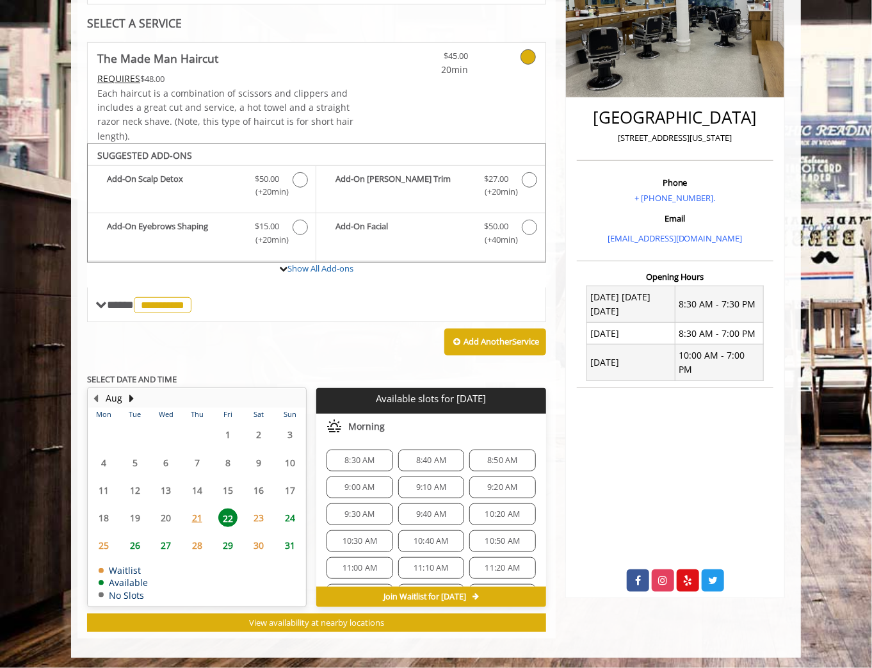
click at [70, 469] on body "**********" at bounding box center [436, 259] width 872 height 797
